Goal: Task Accomplishment & Management: Manage account settings

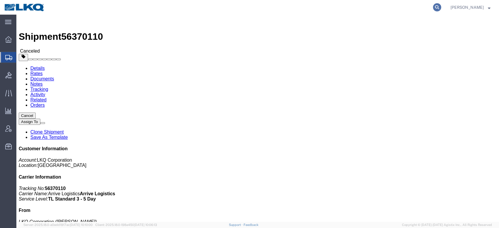
click at [441, 4] on icon at bounding box center [437, 7] width 8 height 8
type input "56736289"
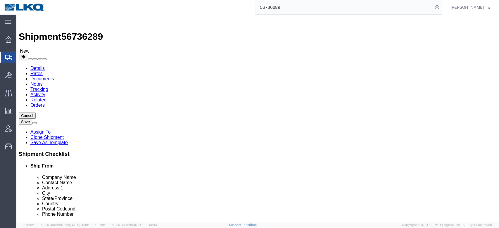
select select "27790"
select select "27854"
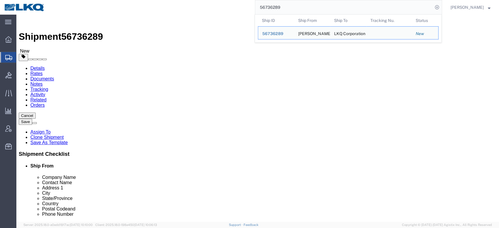
click link "Notes"
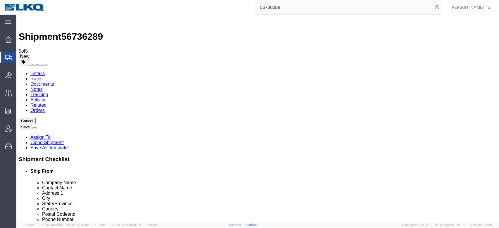
click at [35, 71] on link "Details" at bounding box center [37, 73] width 14 height 5
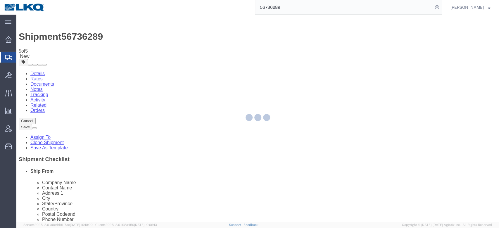
select select "27790"
select select "27854"
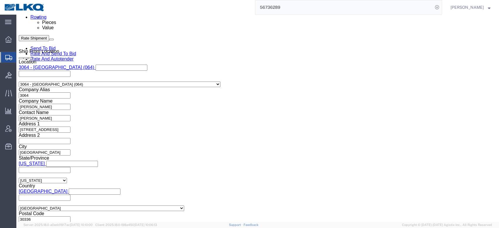
scroll to position [351, 0]
click input "56736289"
type input "x"
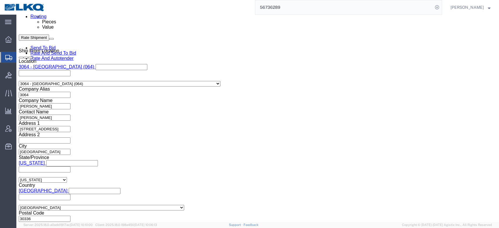
click button "Save"
type button "Save"
click button "Save"
type button "Save"
